Goal: Navigation & Orientation: Find specific page/section

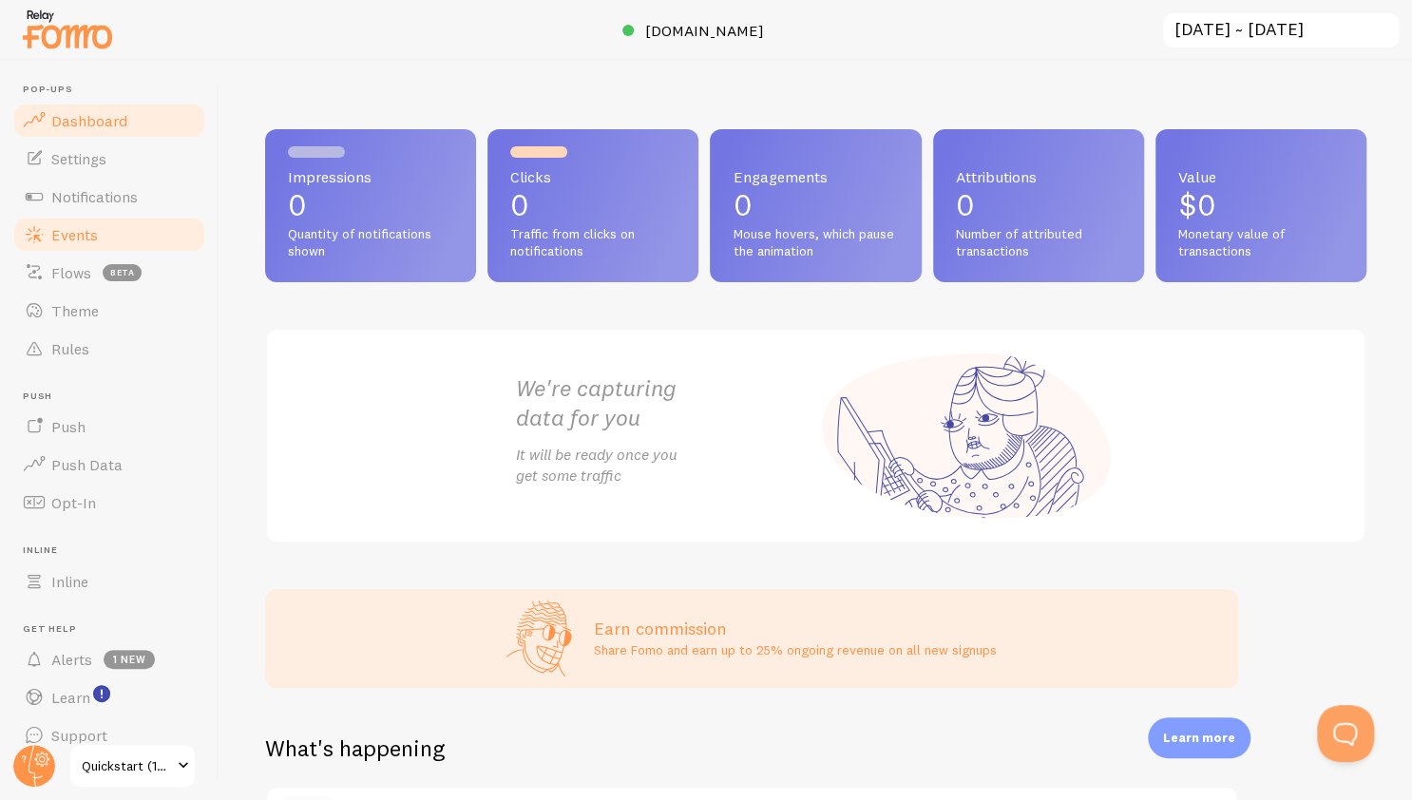
click at [110, 247] on link "Events" at bounding box center [109, 235] width 196 height 38
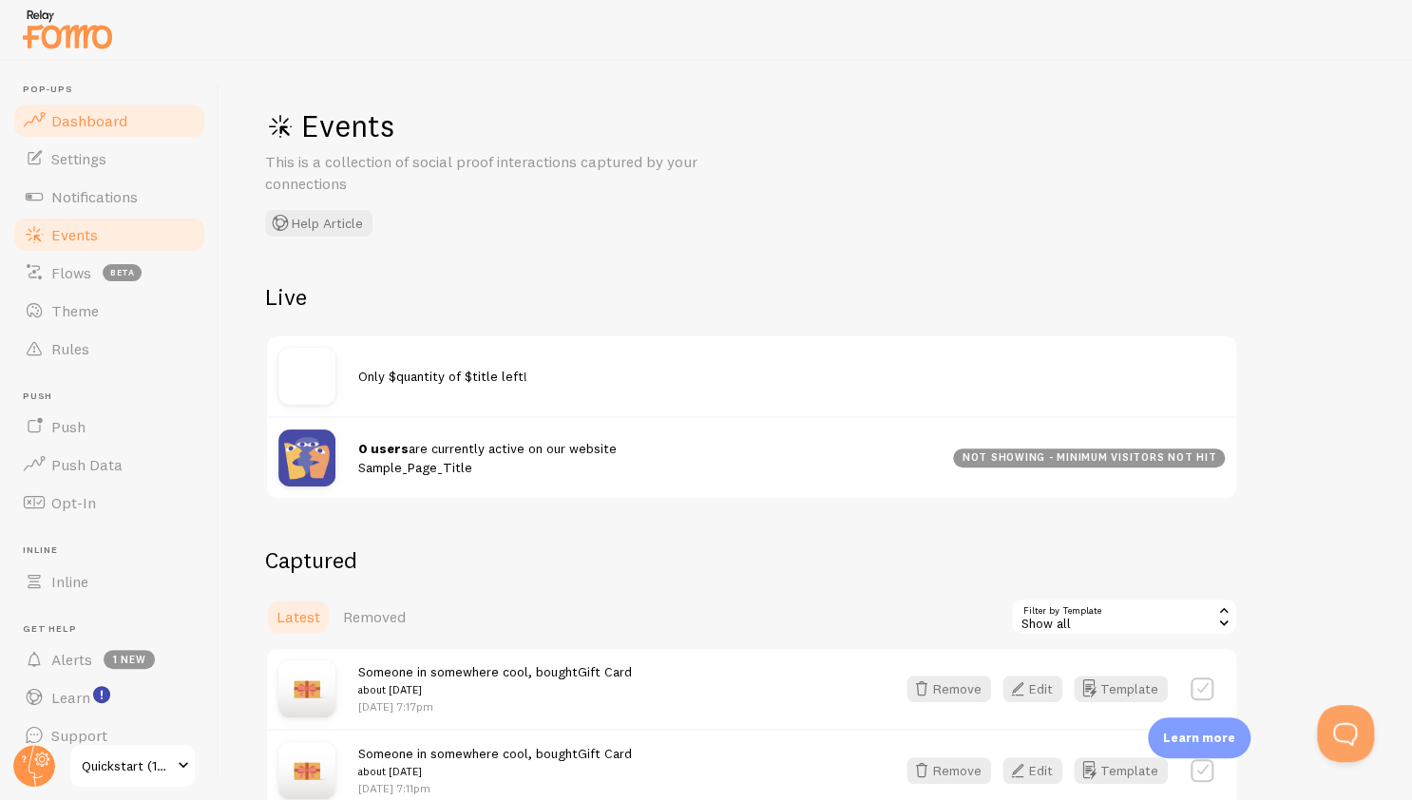
click at [139, 127] on link "Dashboard" at bounding box center [109, 121] width 196 height 38
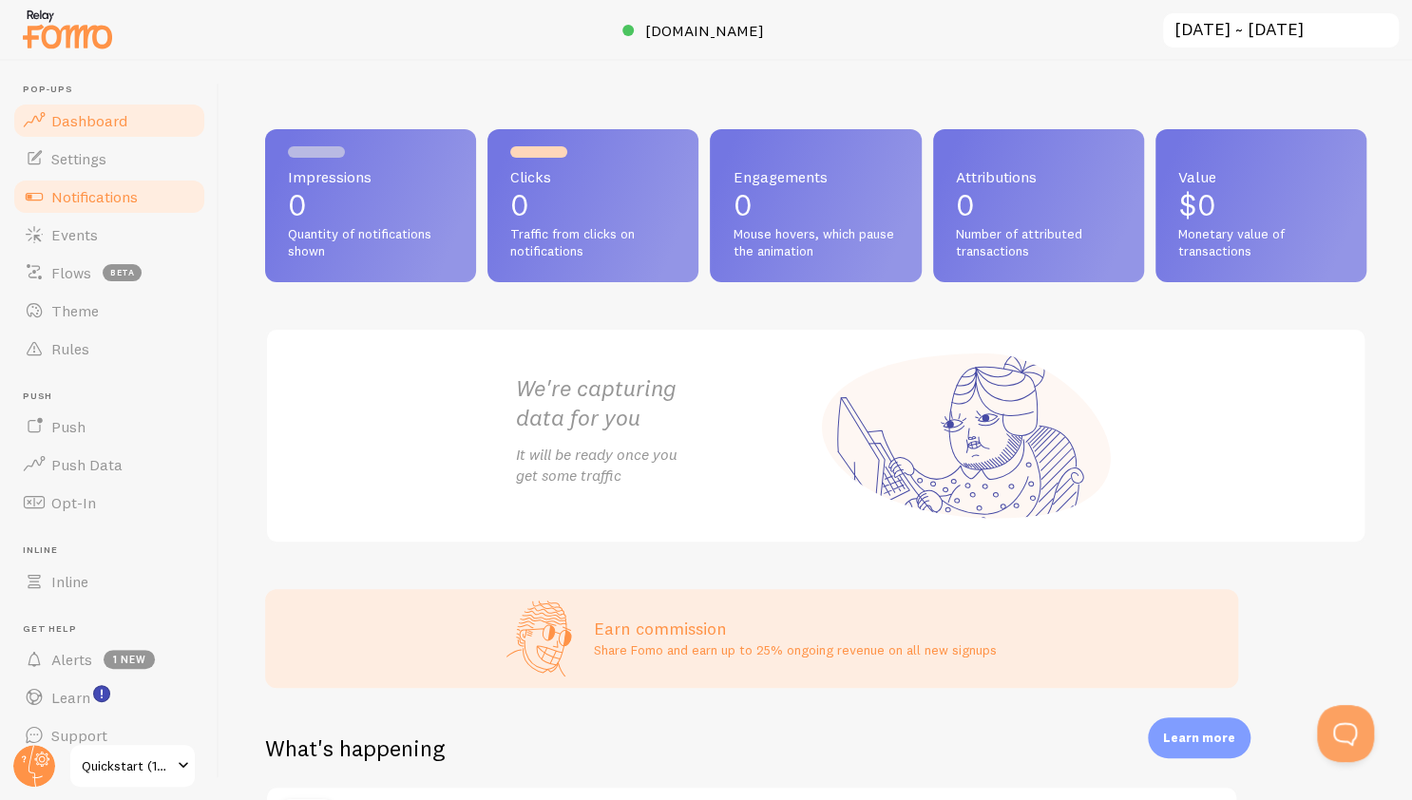
click at [122, 195] on span "Notifications" at bounding box center [94, 196] width 86 height 19
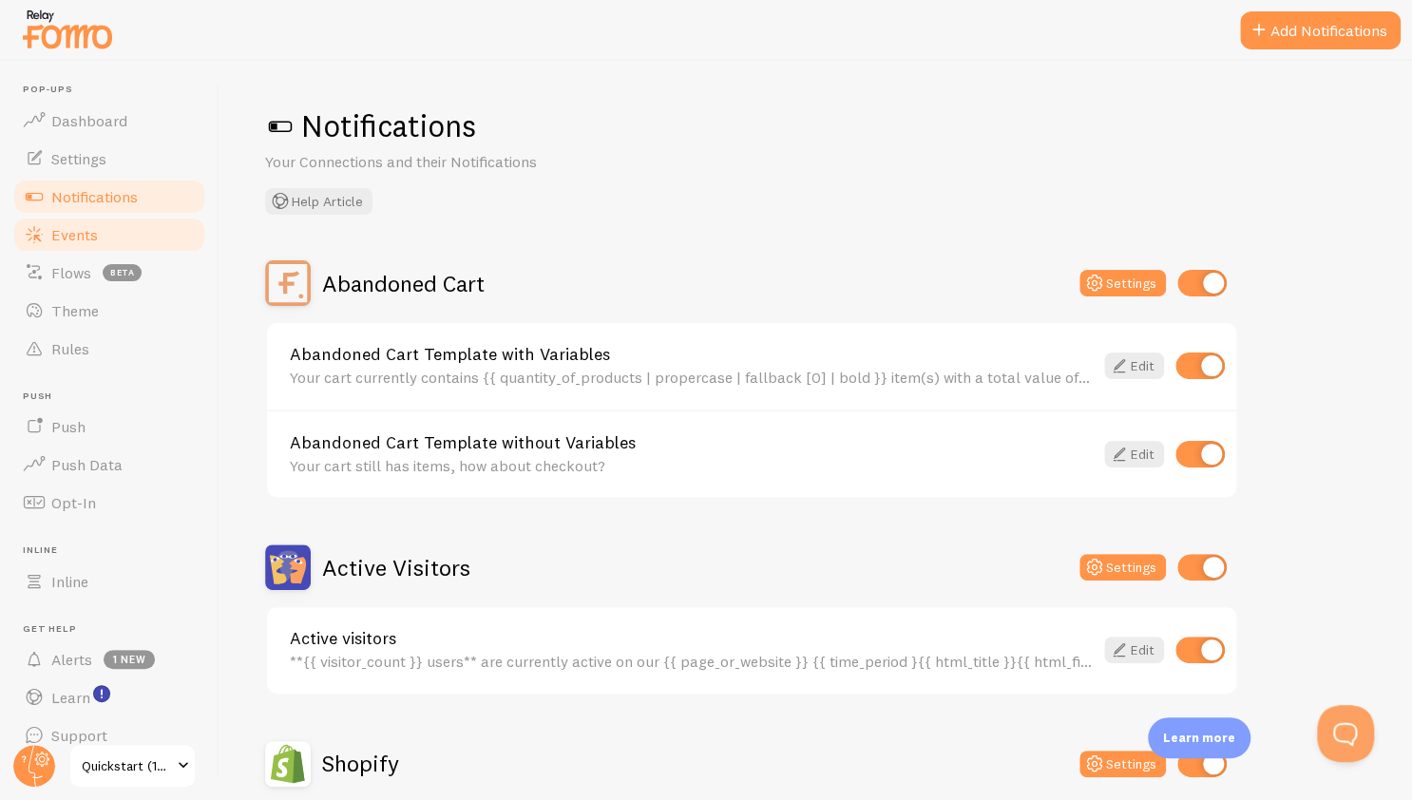
click at [141, 237] on link "Events" at bounding box center [109, 235] width 196 height 38
